Goal: Task Accomplishment & Management: Manage account settings

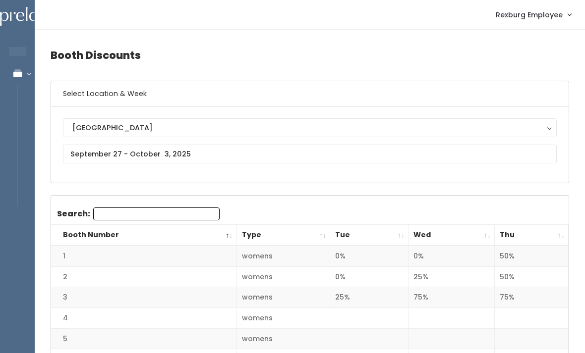
click at [553, 233] on th "Thu" at bounding box center [532, 235] width 74 height 21
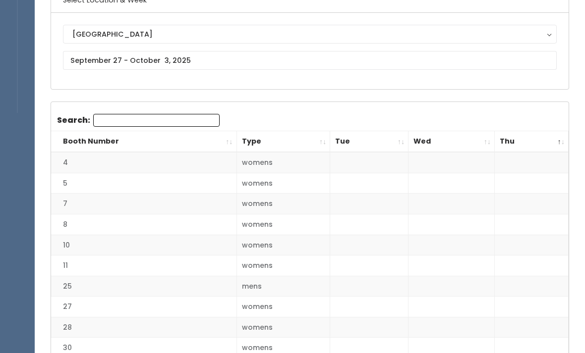
scroll to position [94, 0]
click at [556, 140] on th "Thu" at bounding box center [532, 141] width 74 height 21
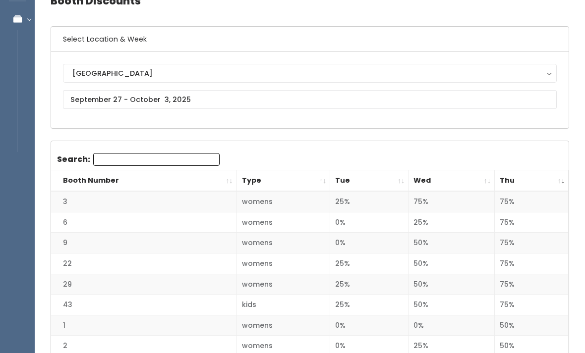
scroll to position [0, 0]
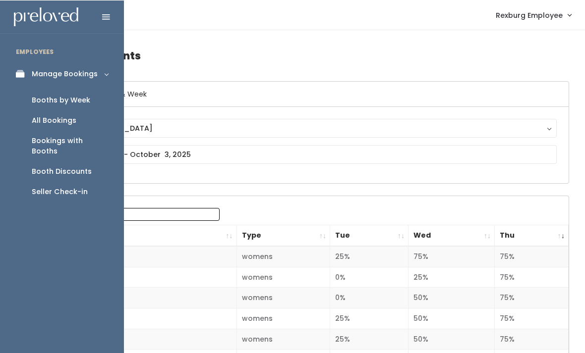
click at [20, 71] on icon at bounding box center [23, 73] width 14 height 8
click at [98, 72] on link "Manage Bookings" at bounding box center [62, 73] width 124 height 22
click at [62, 123] on div "All Bookings" at bounding box center [54, 120] width 45 height 10
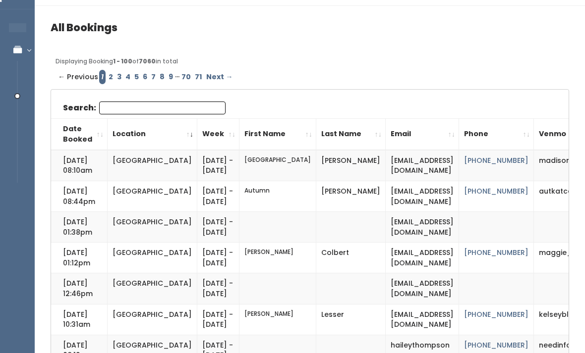
scroll to position [24, 0]
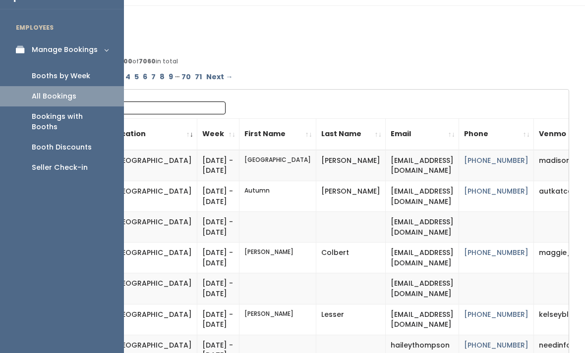
click at [91, 76] on link "Booths by Week" at bounding box center [62, 76] width 124 height 20
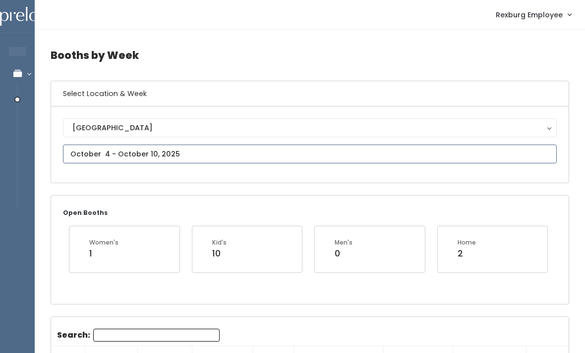
click at [340, 150] on input "text" at bounding box center [310, 154] width 494 height 19
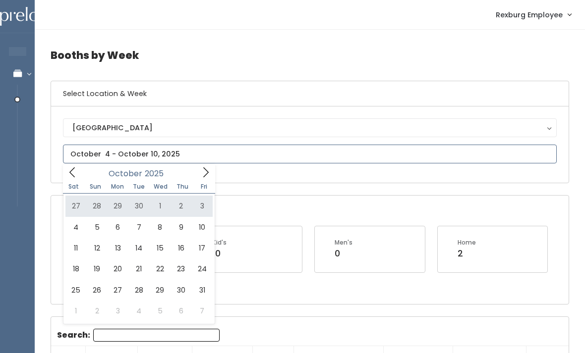
type input "September 27 to October 3"
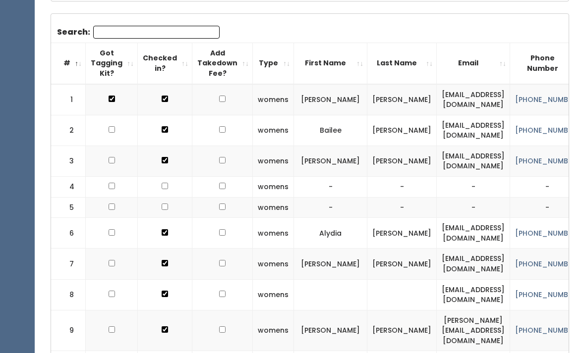
scroll to position [197, 0]
